Goal: Information Seeking & Learning: Find specific fact

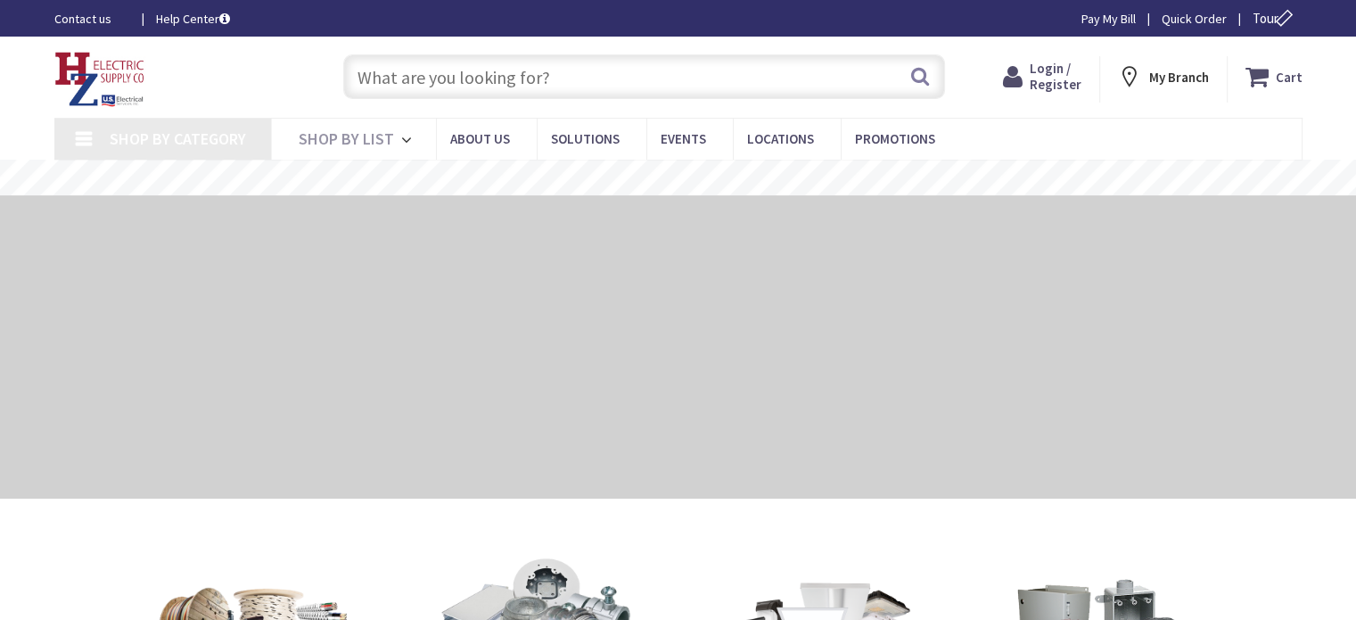
type input "[US_STATE][GEOGRAPHIC_DATA], [GEOGRAPHIC_DATA]"
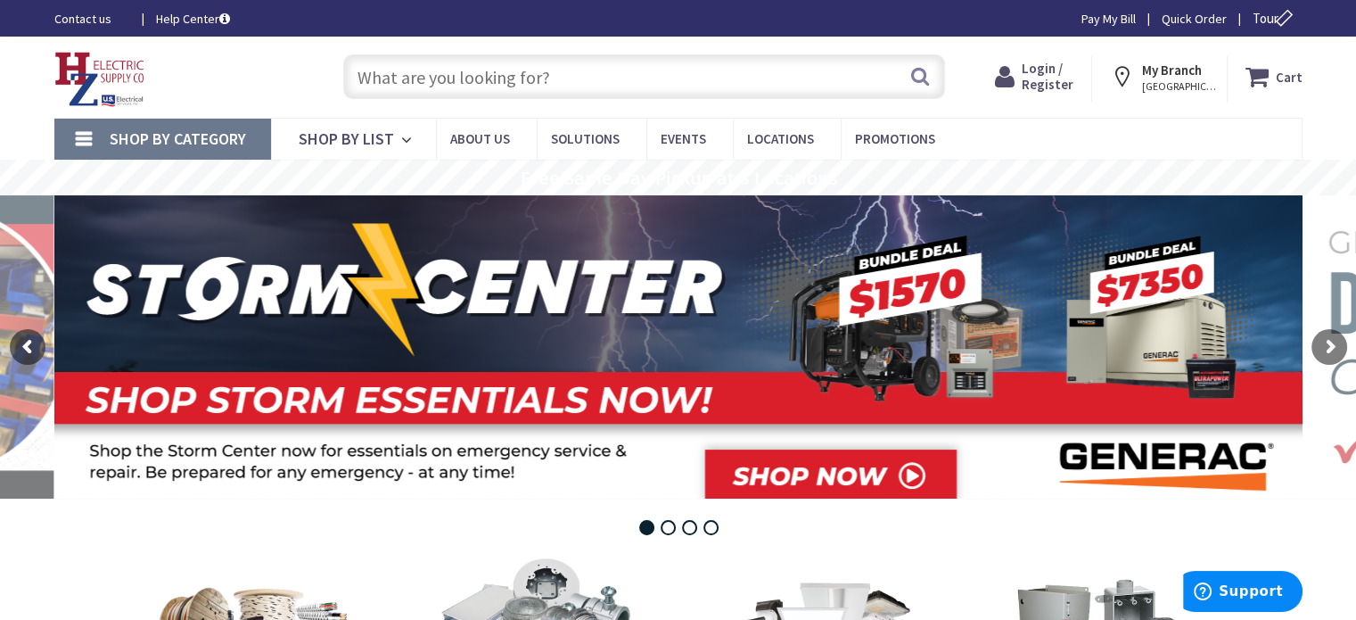
click at [467, 78] on input "text" at bounding box center [644, 76] width 602 height 45
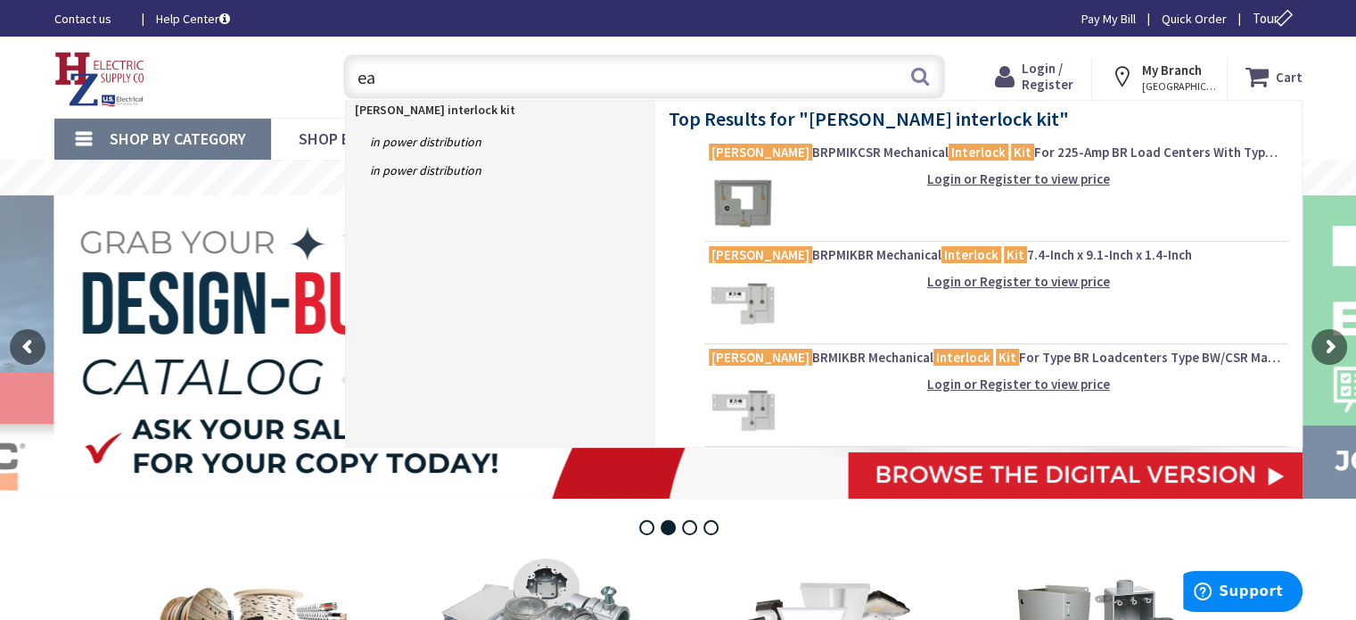
type input "e"
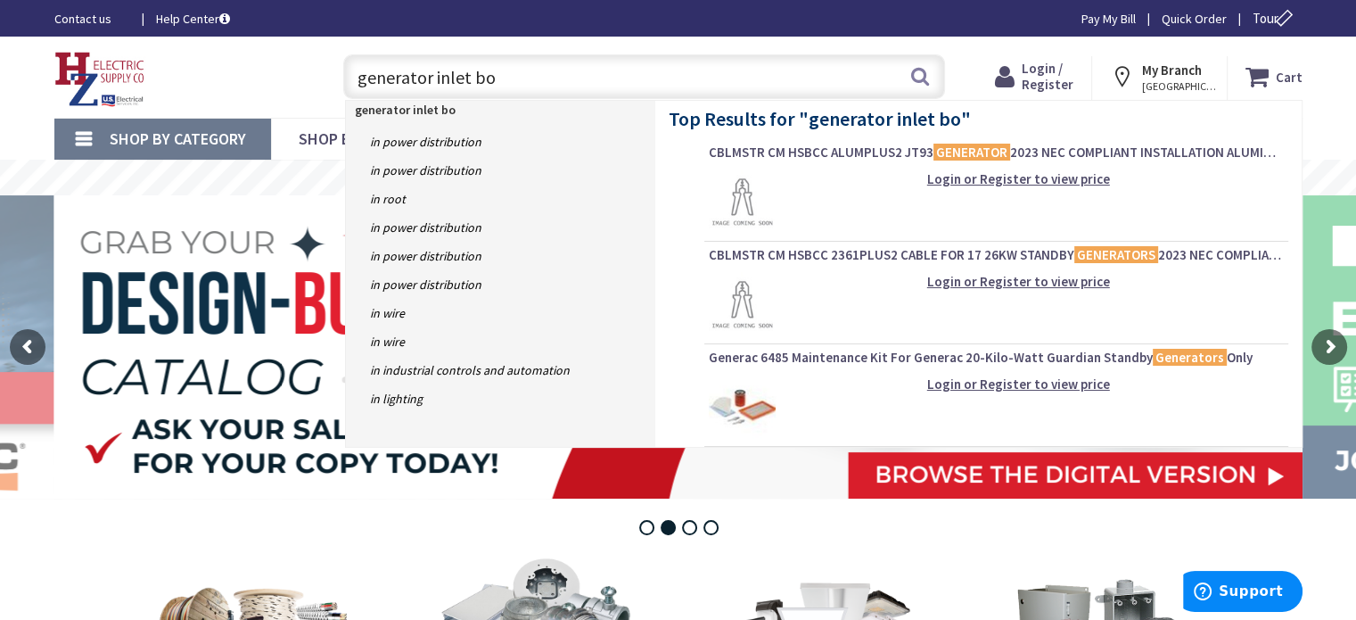
type input "generator inlet box"
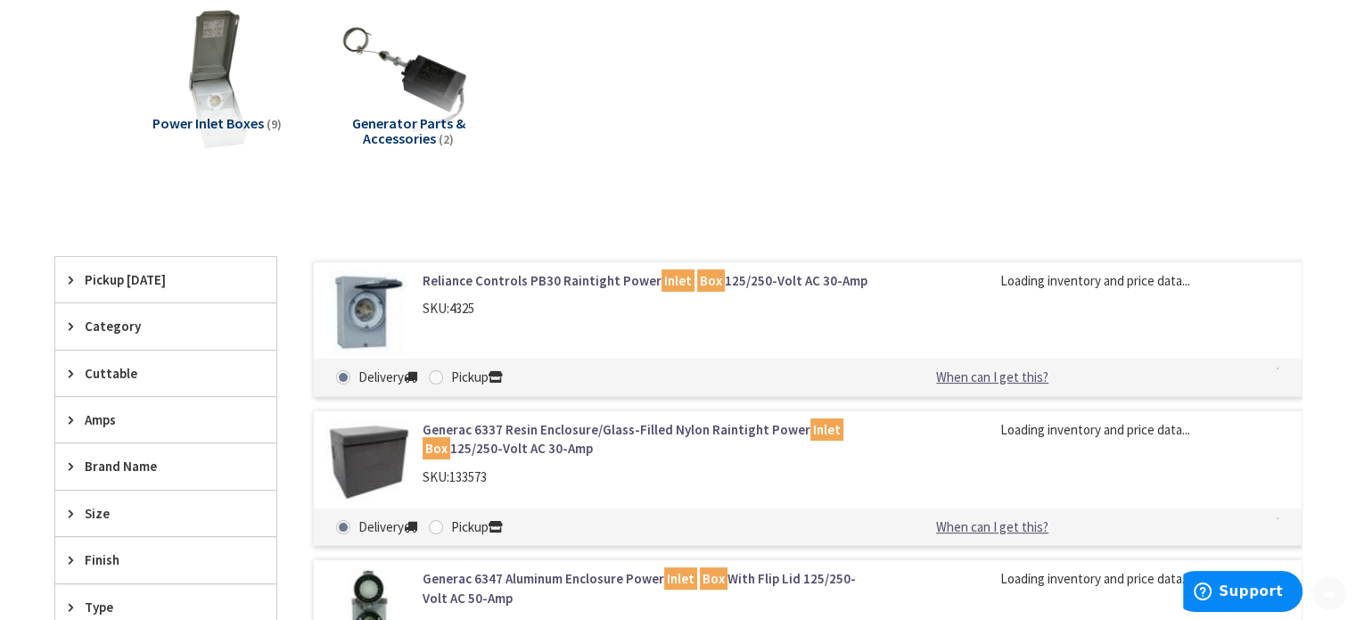
scroll to position [267, 0]
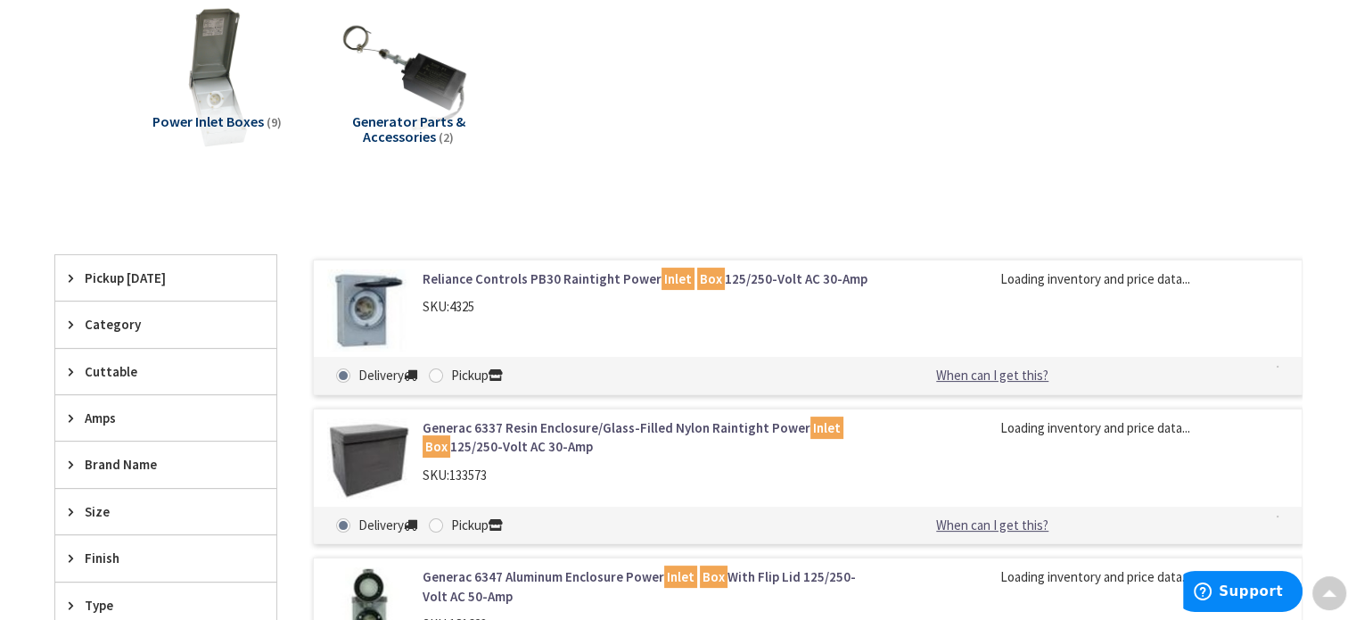
click at [221, 117] on span "Power Inlet Boxes" at bounding box center [207, 121] width 111 height 18
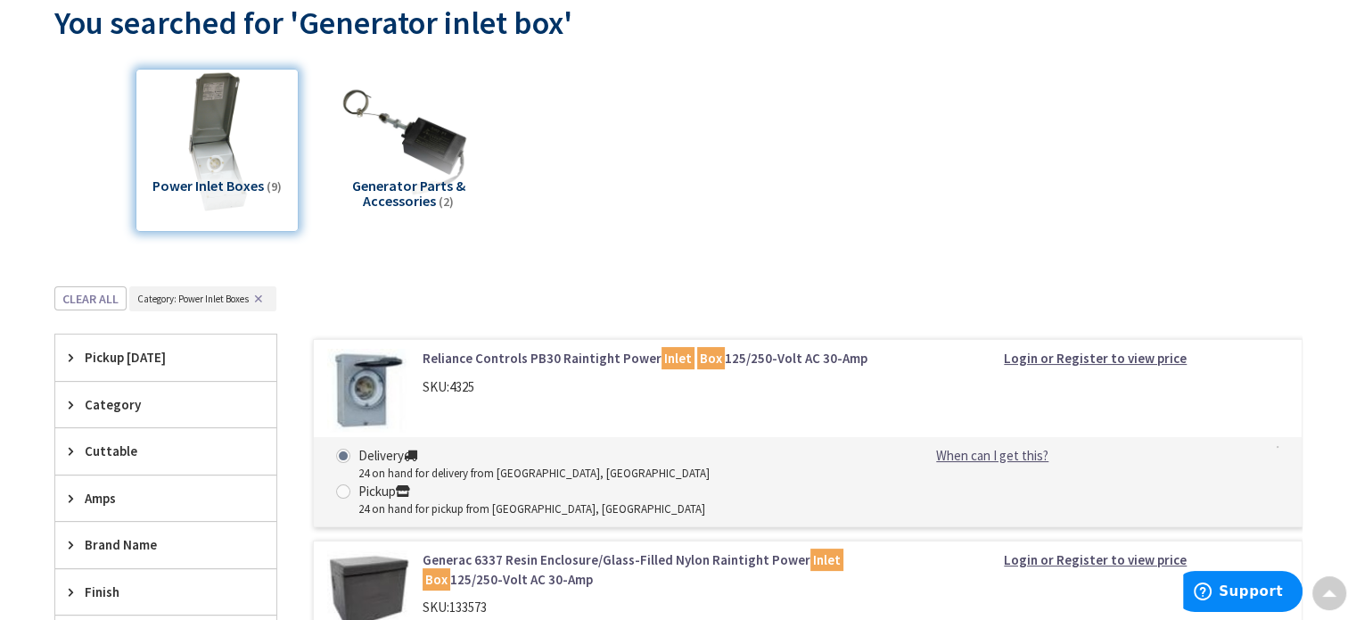
scroll to position [0, 0]
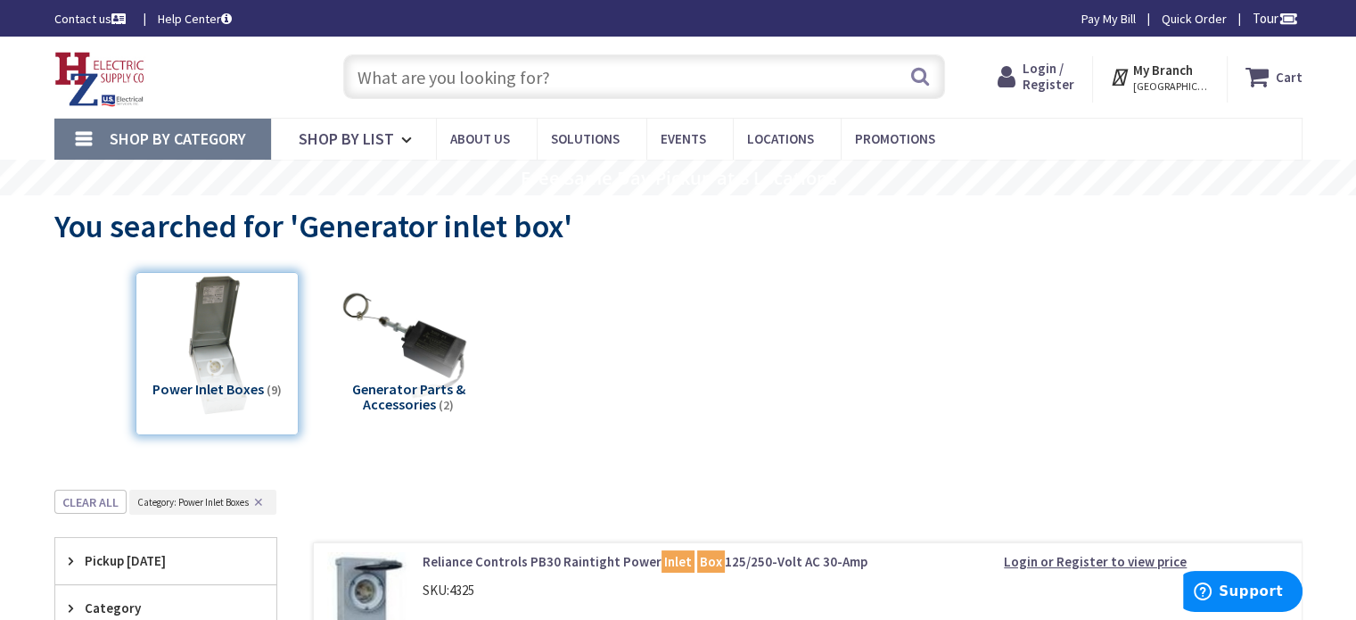
click at [503, 60] on input "text" at bounding box center [644, 76] width 602 height 45
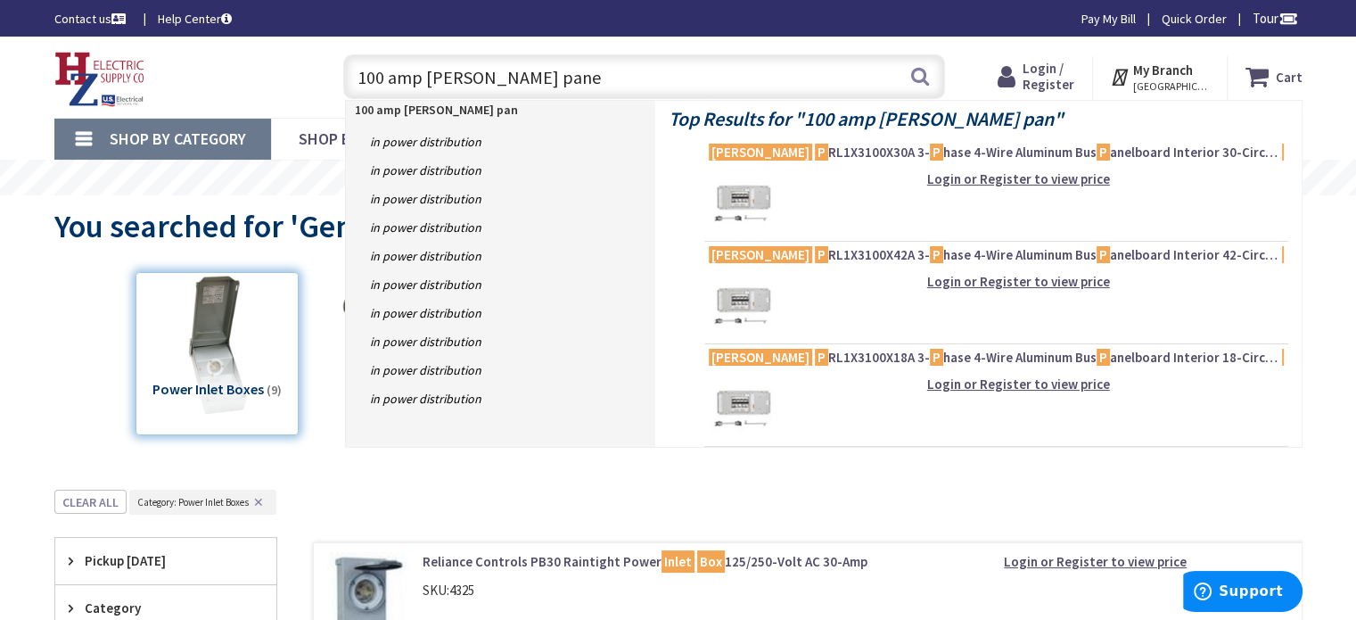
type input "100 amp eaton panel"
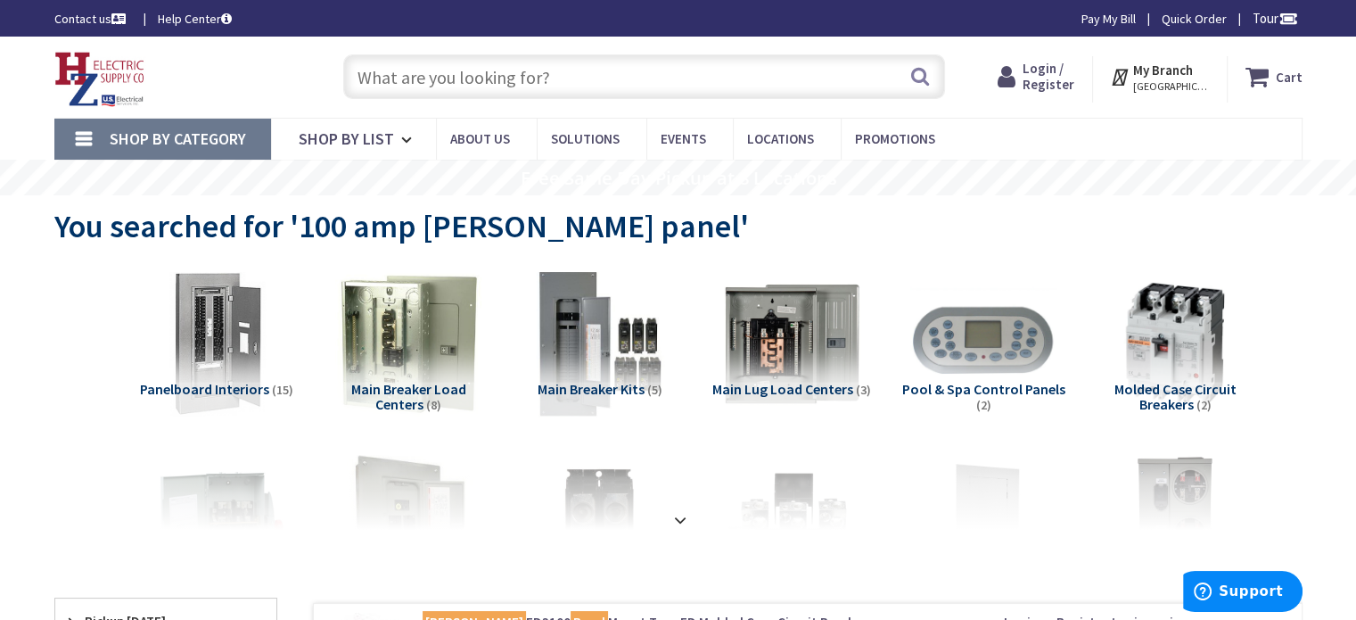
click at [553, 79] on input "text" at bounding box center [644, 76] width 602 height 45
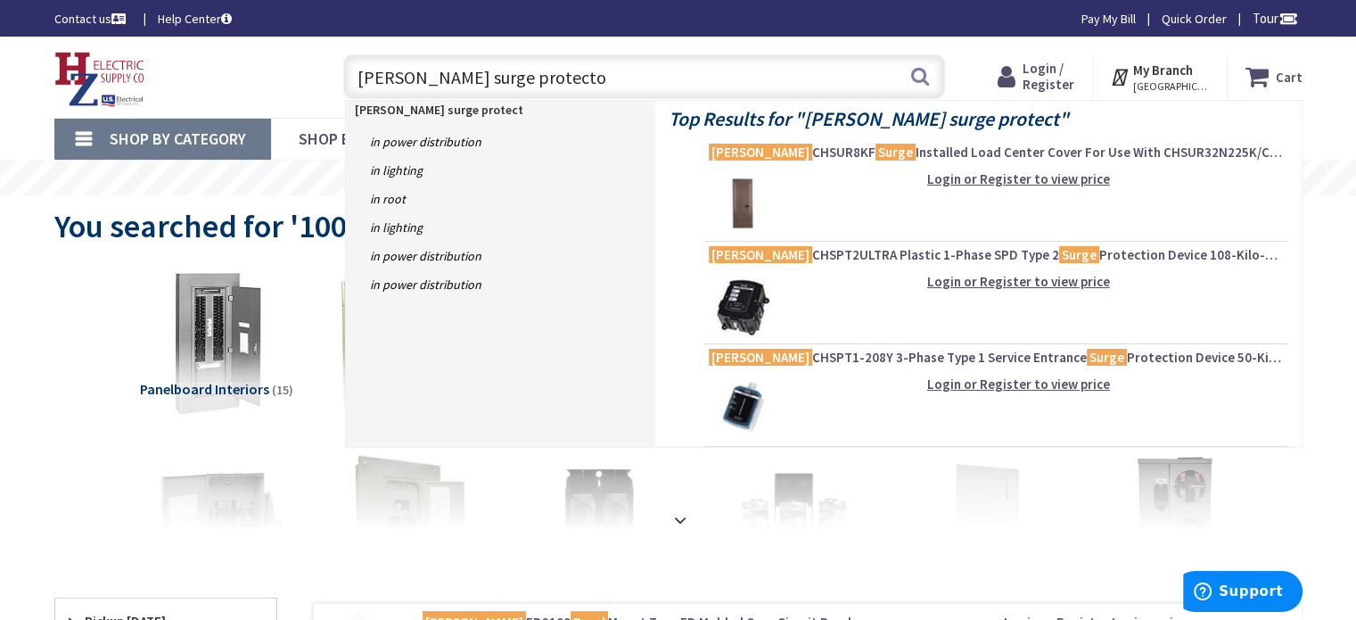
type input "eaton surge protector"
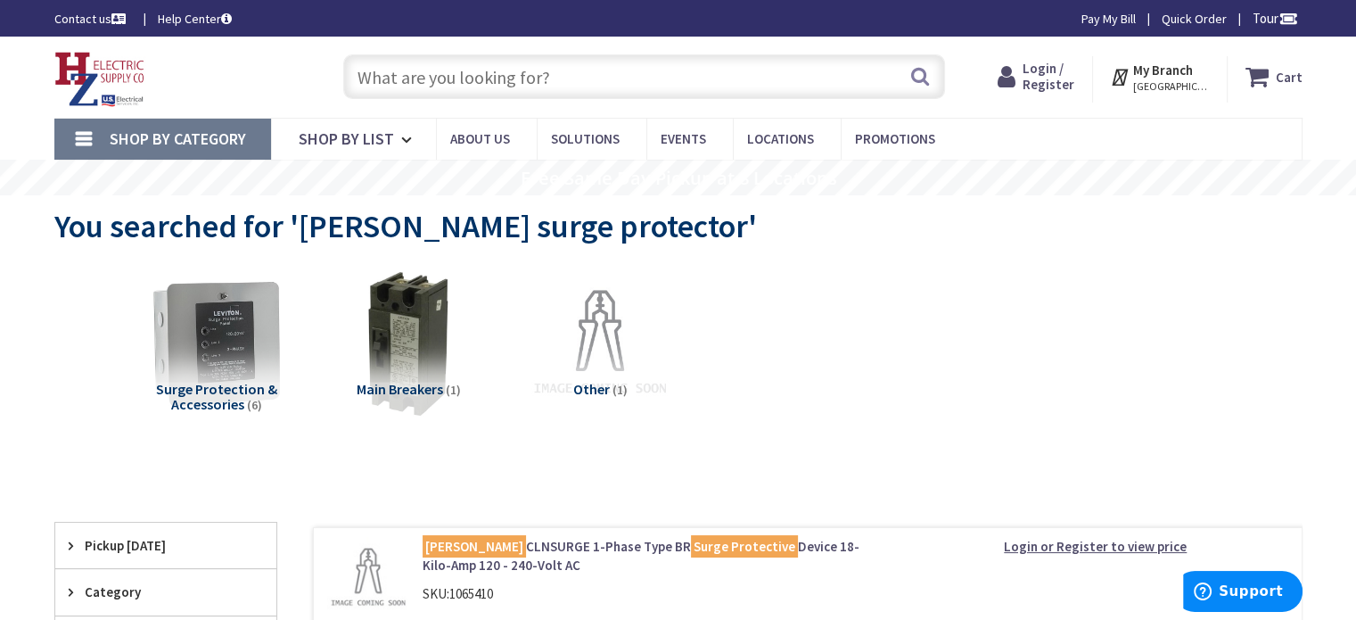
click at [631, 86] on input "text" at bounding box center [644, 76] width 602 height 45
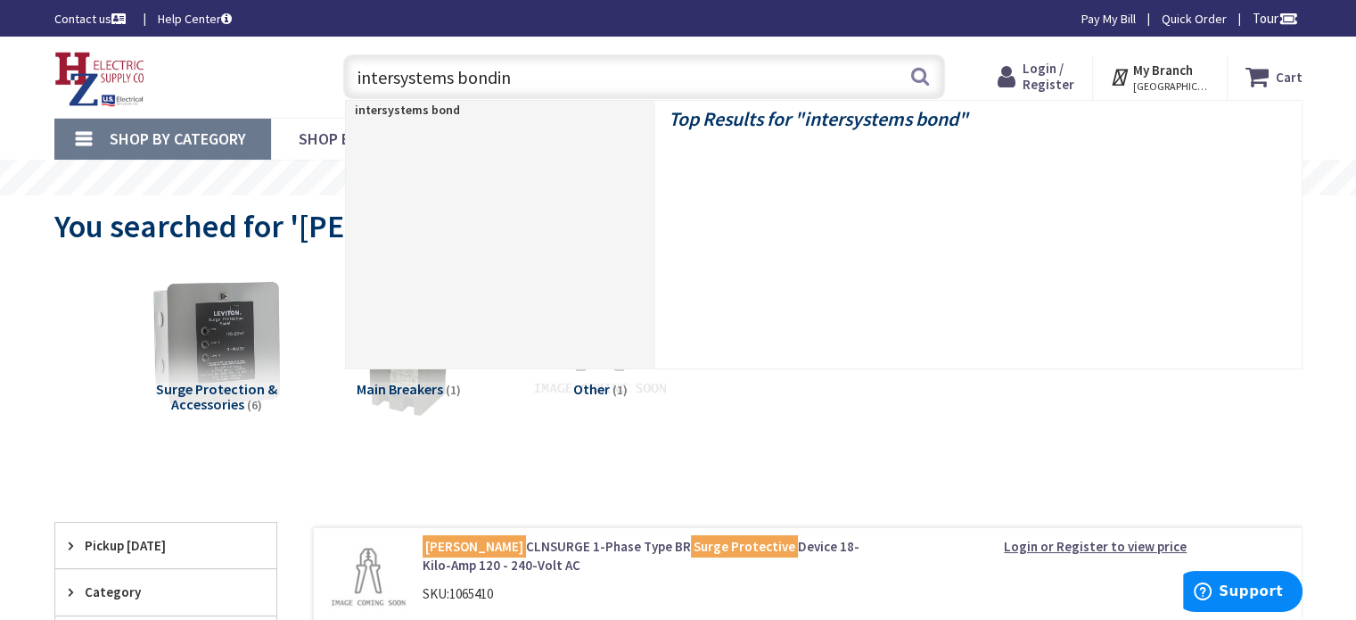
type input "intersystems bonding"
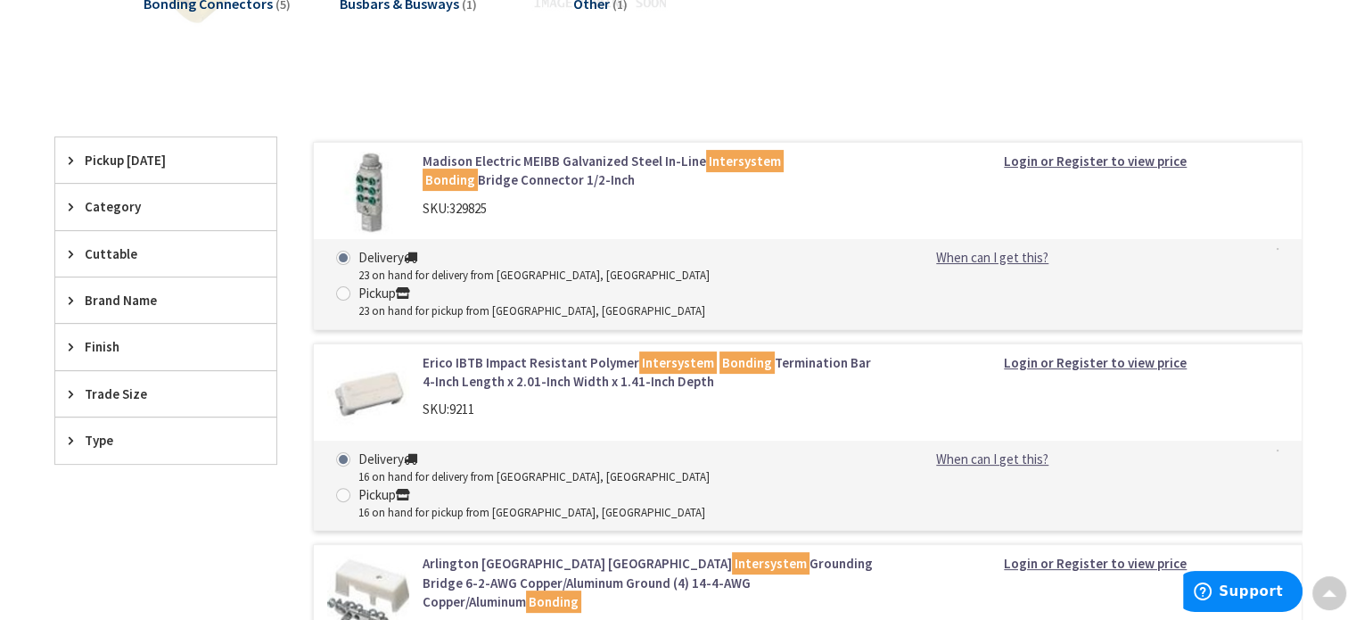
scroll to position [357, 0]
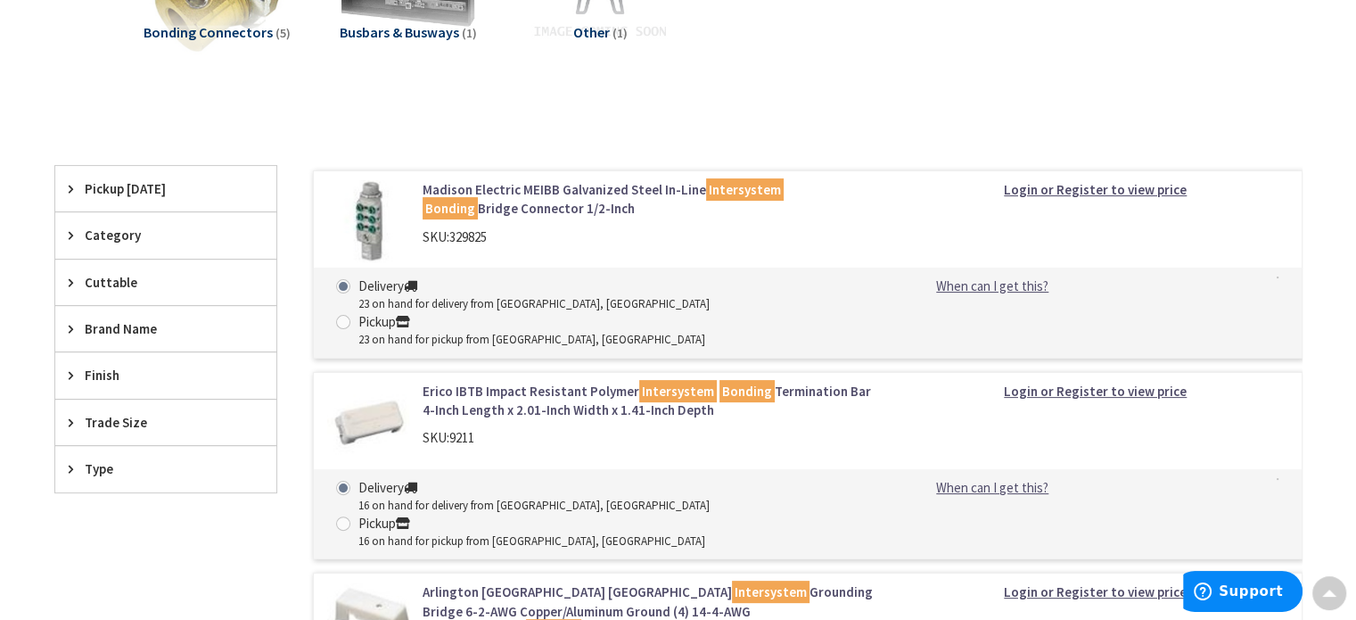
click at [374, 224] on img at bounding box center [368, 221] width 83 height 83
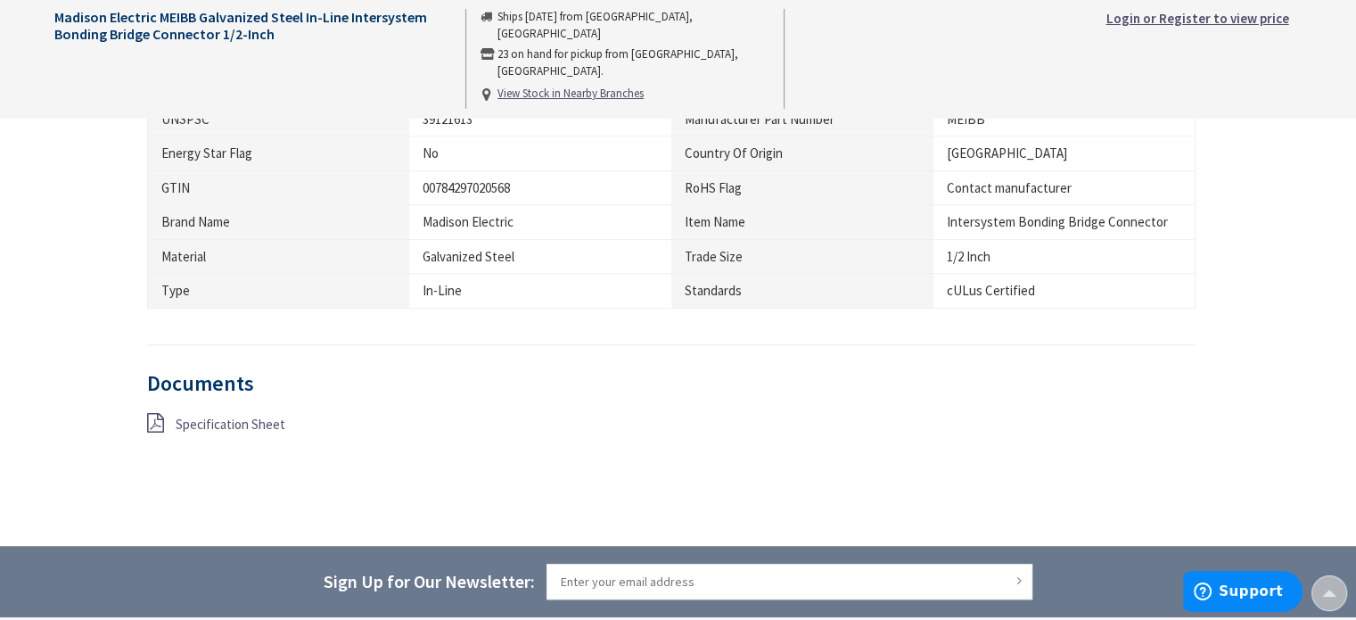
scroll to position [1248, 0]
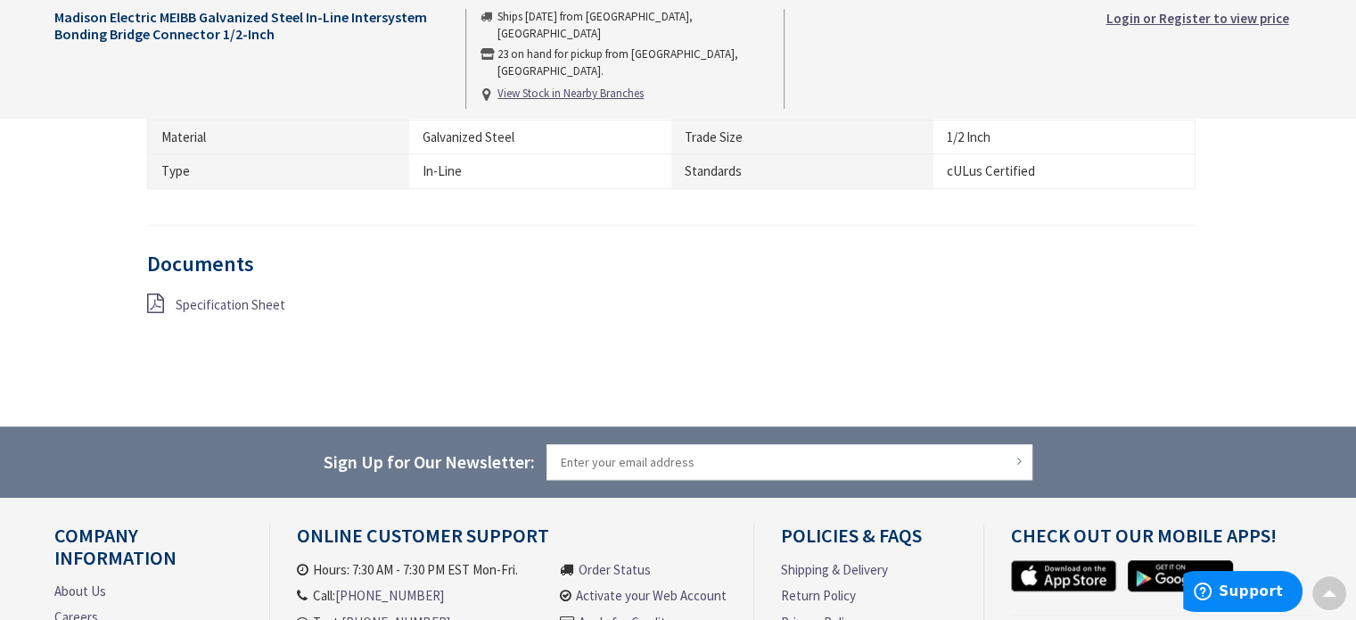
click at [213, 306] on span "Specification Sheet" at bounding box center [231, 304] width 110 height 17
